Goal: Find contact information: Find contact information

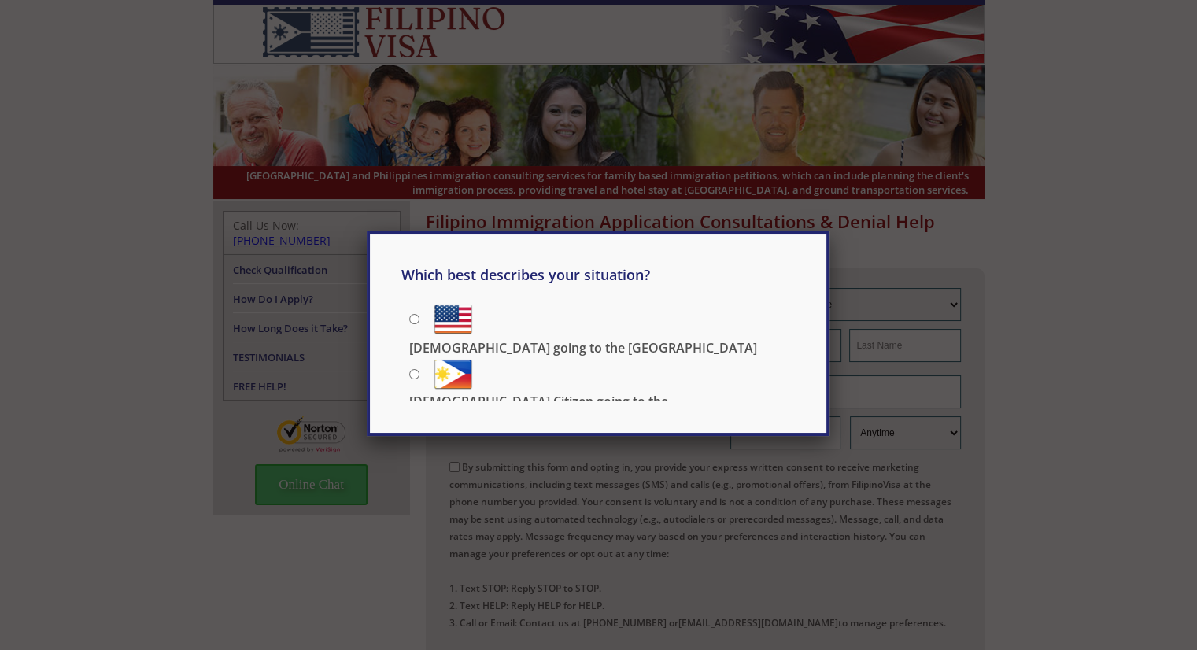
click at [506, 339] on p "[DEMOGRAPHIC_DATA] going to the [GEOGRAPHIC_DATA]" at bounding box center [583, 347] width 348 height 17
click at [420, 324] on input "[DEMOGRAPHIC_DATA] going to the [GEOGRAPHIC_DATA]" at bounding box center [414, 319] width 10 height 10
radio input "true"
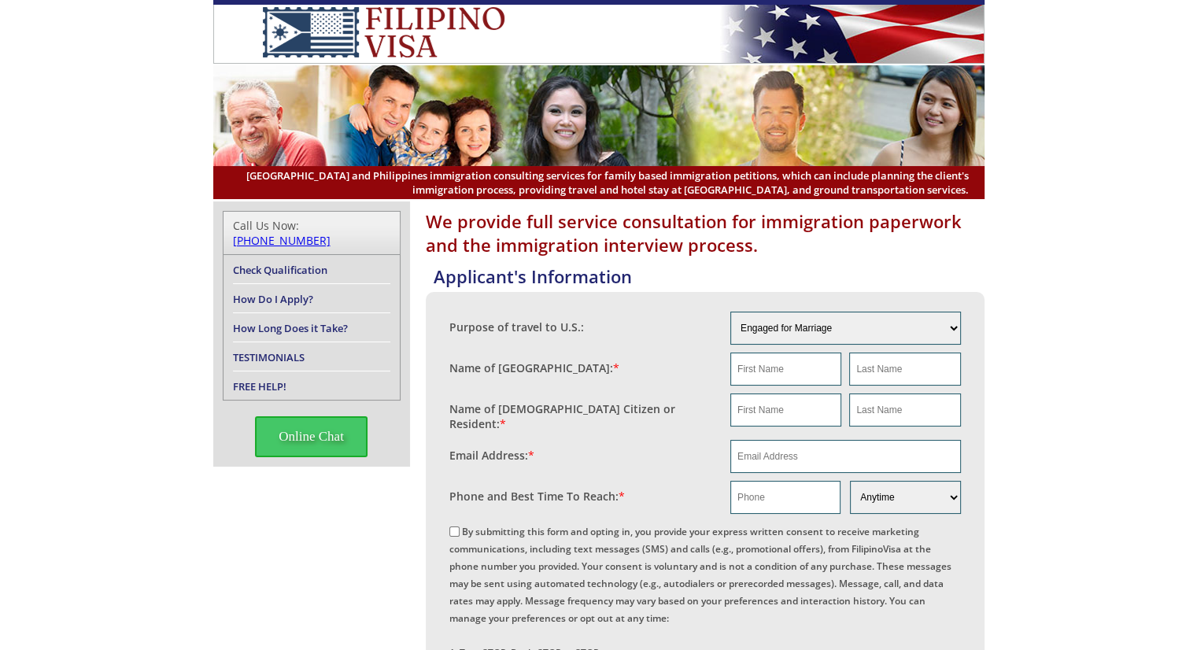
scroll to position [646, 0]
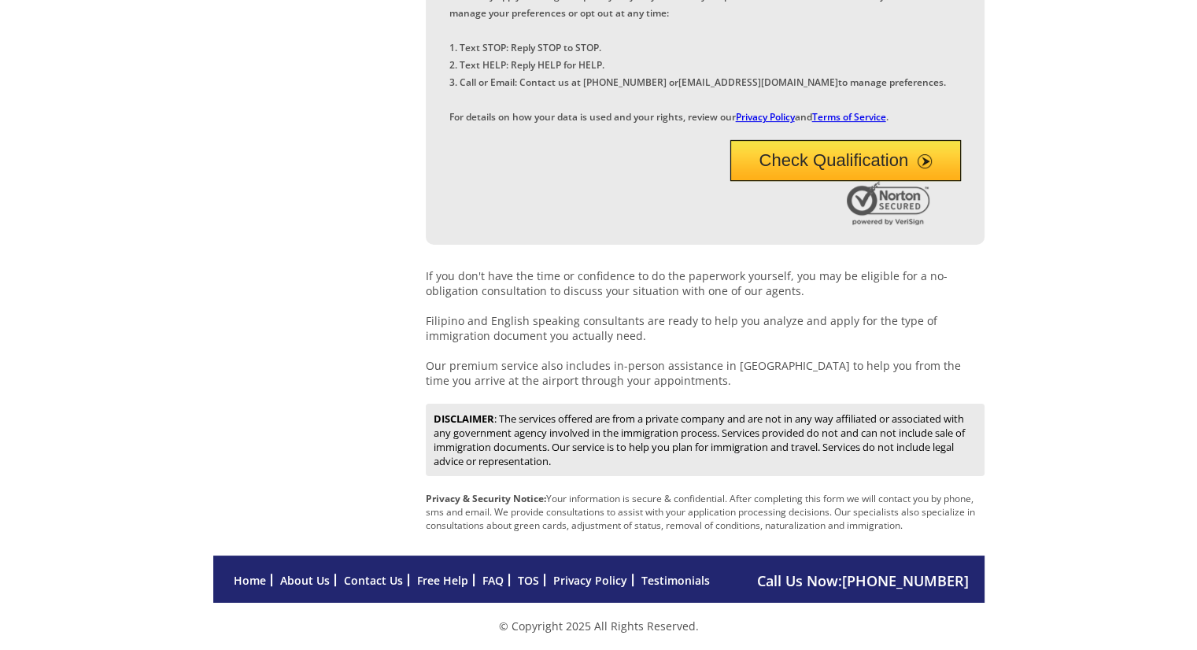
click at [361, 576] on link "Contact Us" at bounding box center [373, 580] width 59 height 15
